Goal: Information Seeking & Learning: Check status

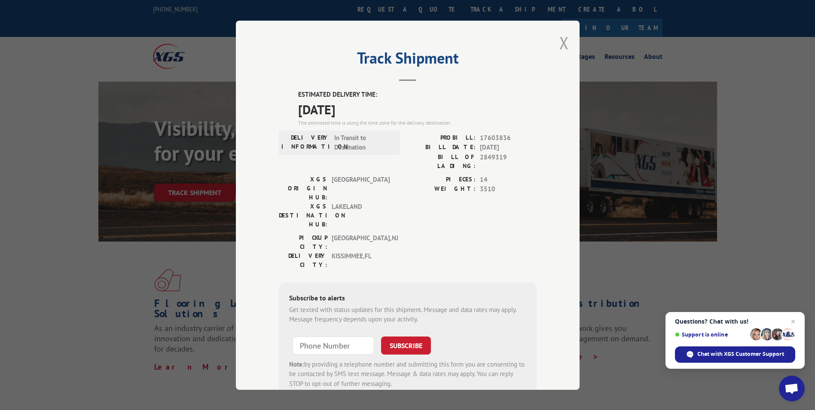
click at [563, 43] on button "Close modal" at bounding box center [563, 42] width 9 height 23
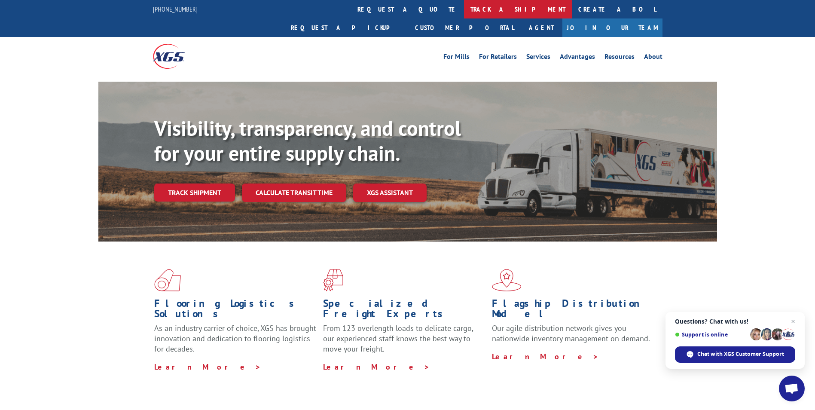
click at [464, 5] on link "track a shipment" at bounding box center [518, 9] width 108 height 18
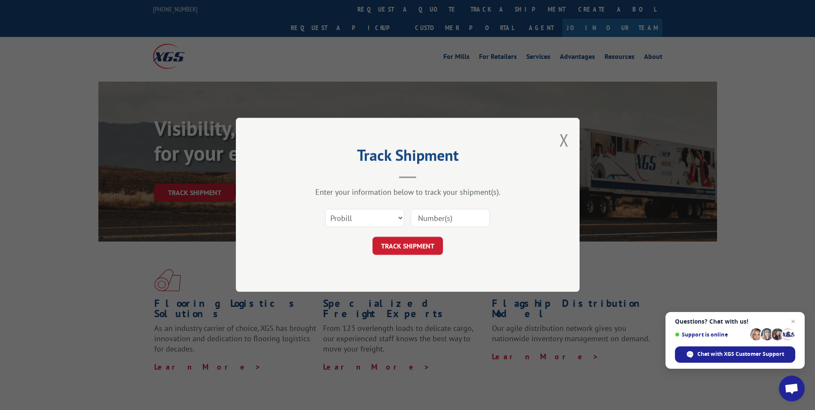
click at [468, 220] on input at bounding box center [450, 218] width 79 height 18
click at [401, 220] on select "Select category... Probill BOL PO" at bounding box center [364, 218] width 79 height 18
select select "bol"
click at [325, 209] on select "Select category... Probill BOL PO" at bounding box center [364, 218] width 79 height 18
click at [436, 219] on input at bounding box center [450, 218] width 79 height 18
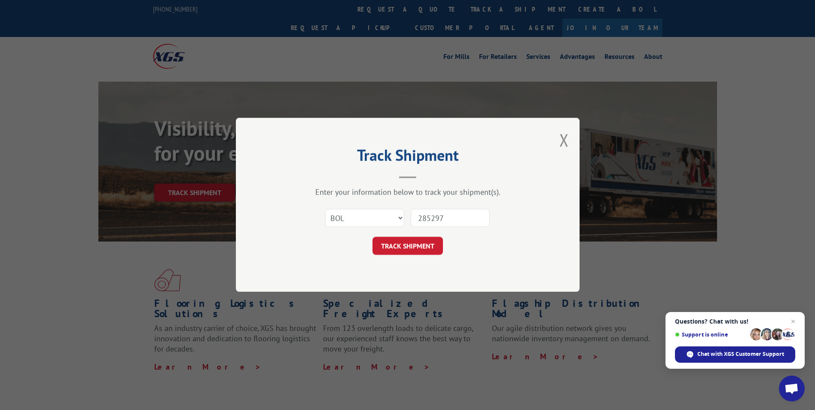
type input "2852971"
click at [431, 242] on button "TRACK SHIPMENT" at bounding box center [407, 246] width 70 height 18
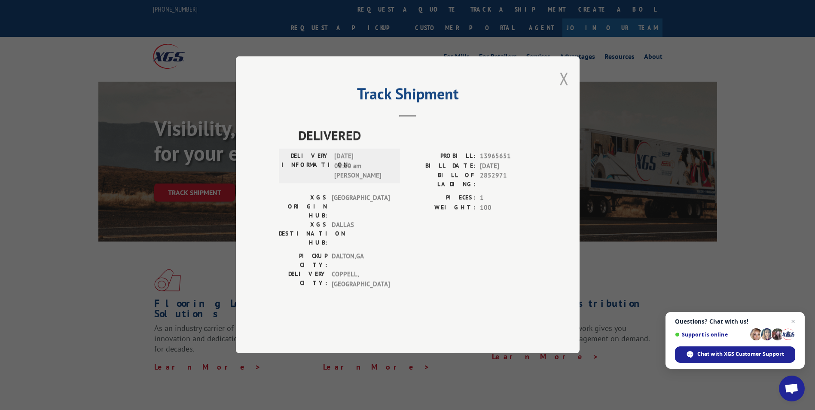
click at [564, 90] on button "Close modal" at bounding box center [563, 78] width 9 height 23
